Goal: Navigation & Orientation: Find specific page/section

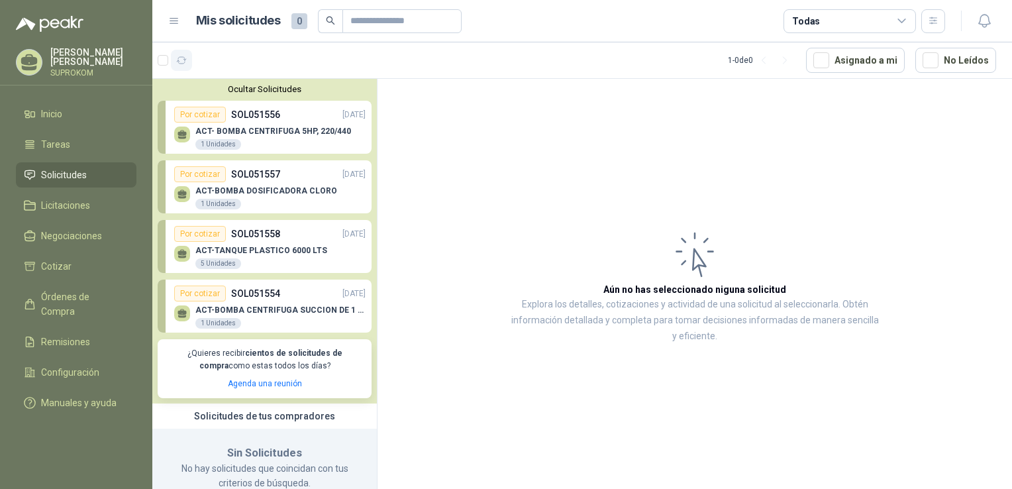
click at [179, 60] on icon "button" at bounding box center [181, 60] width 11 height 11
click at [179, 62] on icon "button" at bounding box center [181, 60] width 11 height 11
click at [185, 64] on icon "button" at bounding box center [181, 60] width 11 height 11
click at [297, 132] on div "MALLA TAMIZ MESH 30 24 Metros" at bounding box center [269, 137] width 191 height 28
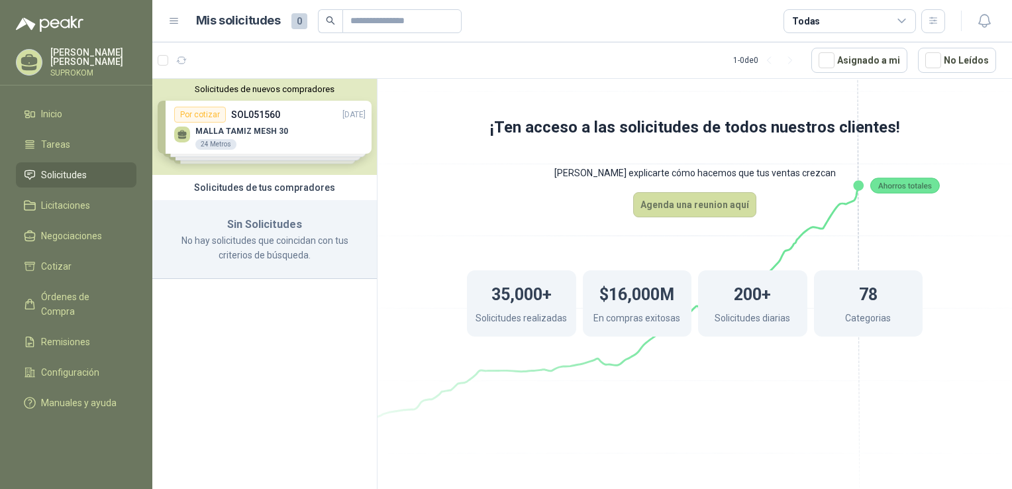
click at [253, 133] on div "Solicitudes de nuevos compradores Por cotizar SOL051560 [DATE] MALLA TAMIZ MESH…" at bounding box center [264, 127] width 224 height 96
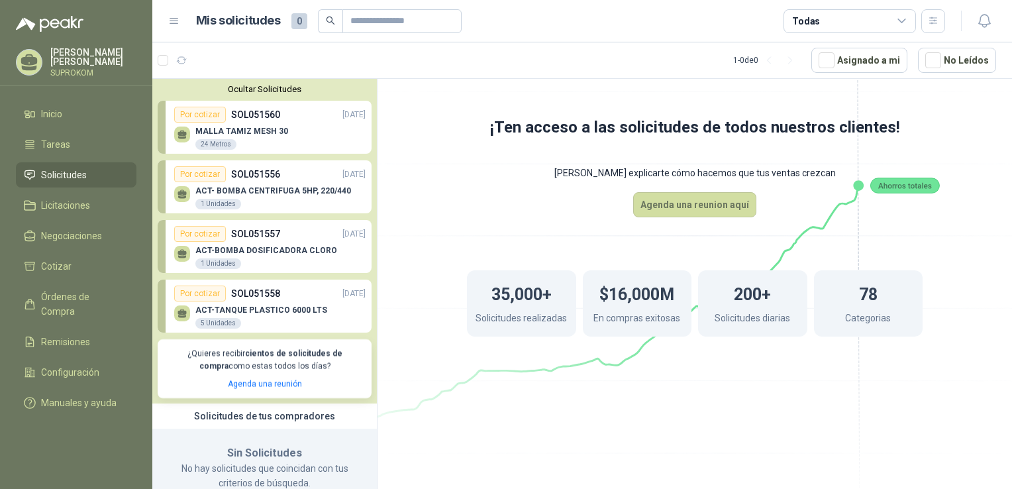
click at [225, 142] on div "24 Metros" at bounding box center [215, 144] width 41 height 11
click at [193, 109] on div "Por cotizar" at bounding box center [200, 115] width 52 height 16
click at [183, 134] on icon at bounding box center [181, 133] width 9 height 6
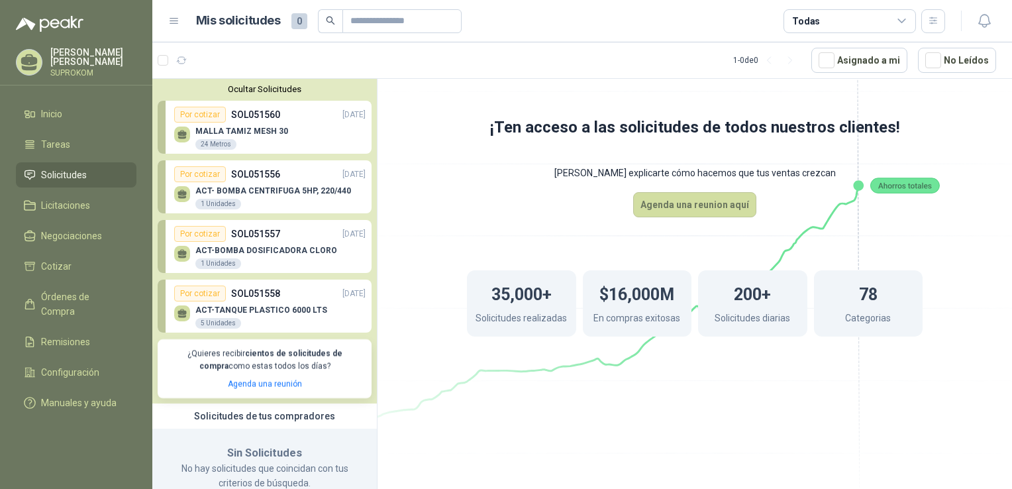
click at [183, 134] on icon at bounding box center [181, 133] width 9 height 6
click at [168, 126] on link "Por cotizar SOL051560 [DATE] MALLA TAMIZ MESH 30 24 Metros" at bounding box center [265, 127] width 214 height 53
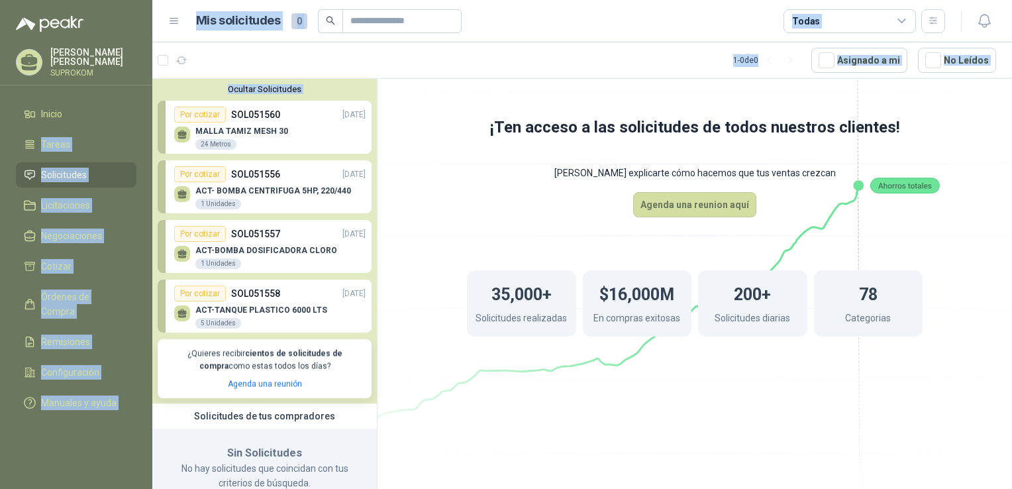
click at [152, 118] on div "Ocultar Solicitudes Por cotizar SOL051560 [DATE] MALLA TAMIZ MESH 30 24 Metros …" at bounding box center [264, 241] width 224 height 324
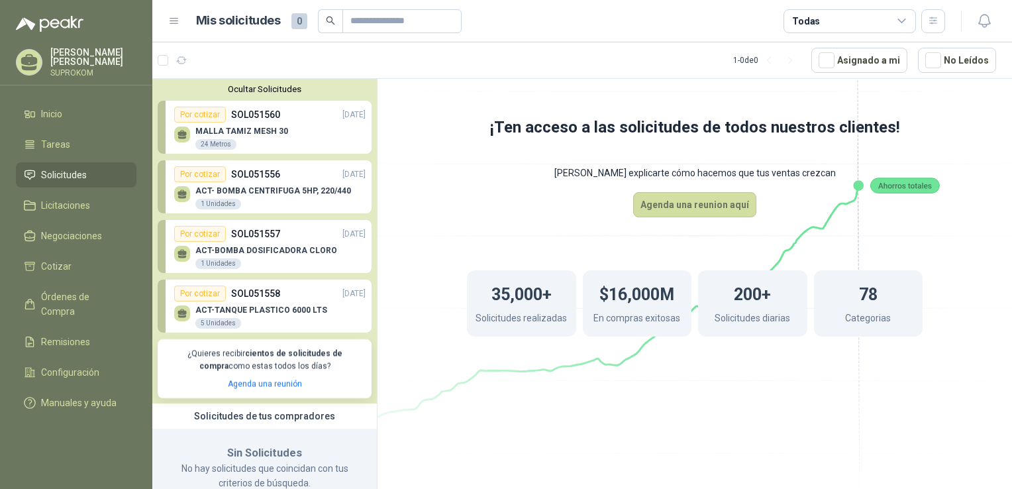
click at [161, 122] on link "Por cotizar SOL051560 [DATE] MALLA TAMIZ MESH 30 24 Metros" at bounding box center [265, 127] width 214 height 53
drag, startPoint x: 185, startPoint y: 133, endPoint x: 244, endPoint y: 133, distance: 58.3
click at [187, 133] on icon at bounding box center [182, 134] width 11 height 11
drag, startPoint x: 313, startPoint y: 132, endPoint x: 323, endPoint y: 128, distance: 11.1
click at [314, 132] on div "MALLA TAMIZ MESH 30 24 Metros" at bounding box center [269, 137] width 191 height 28
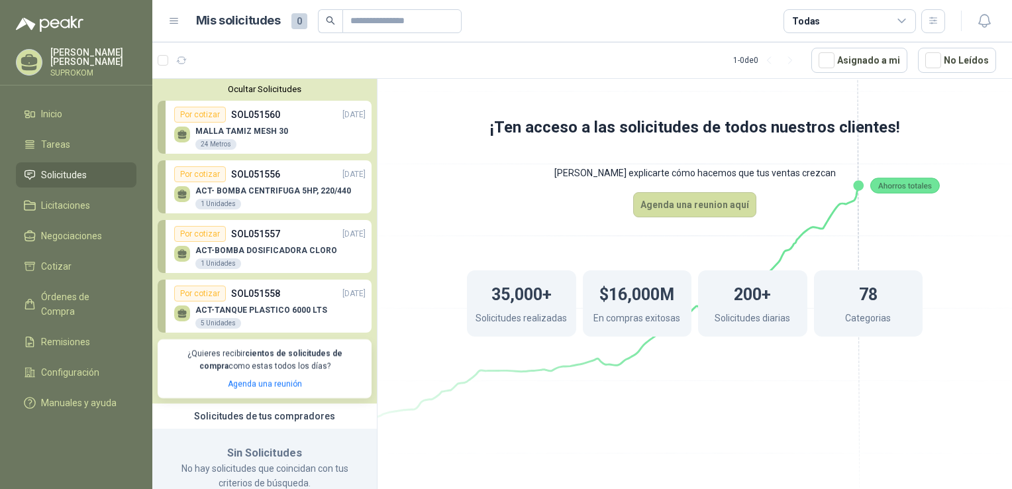
click at [358, 122] on link "Por cotizar SOL051560 [DATE] MALLA TAMIZ MESH 30 24 Metros" at bounding box center [265, 127] width 214 height 53
drag, startPoint x: 115, startPoint y: 313, endPoint x: 120, endPoint y: 297, distance: 17.4
click at [115, 312] on ul "Inicio Tareas Solicitudes Licitaciones Negociaciones Cotizar Órdenes de Compra …" at bounding box center [76, 260] width 152 height 319
click at [120, 297] on span "Órdenes de Compra" at bounding box center [82, 303] width 83 height 29
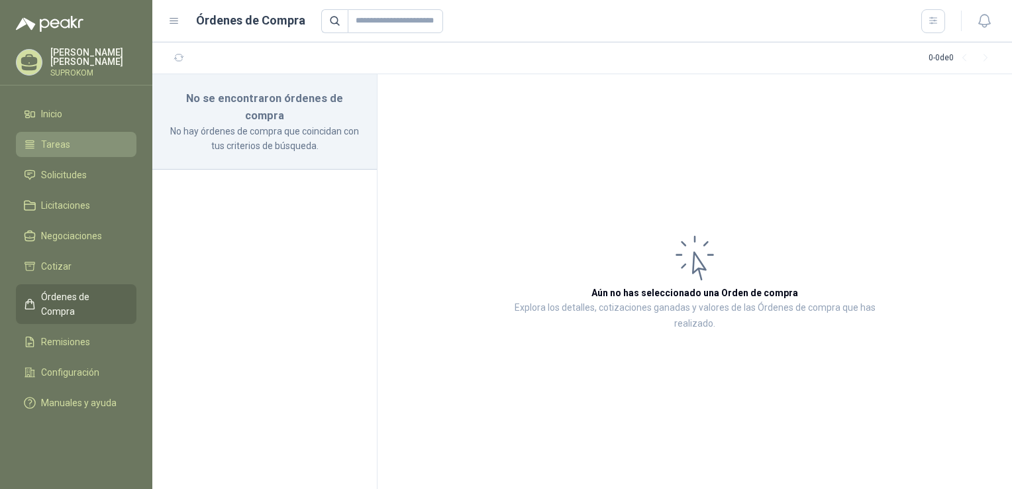
click at [83, 147] on li "Tareas" at bounding box center [76, 144] width 105 height 15
